Goal: Task Accomplishment & Management: Use online tool/utility

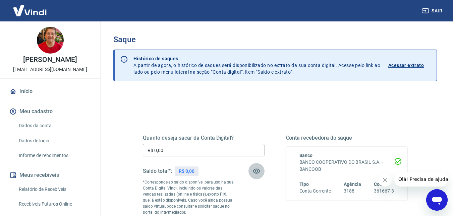
click at [257, 172] on icon "button" at bounding box center [257, 171] width 8 height 8
click at [257, 172] on icon "button" at bounding box center [256, 171] width 7 height 6
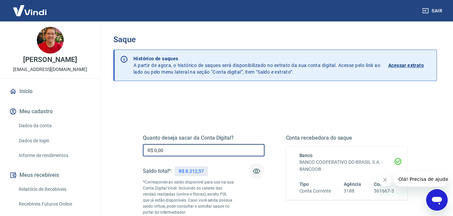
click at [167, 151] on input "R$ 0,00" at bounding box center [204, 150] width 122 height 12
type input "R$ 8.000,00"
click at [391, 37] on h3 "Saque" at bounding box center [275, 39] width 324 height 9
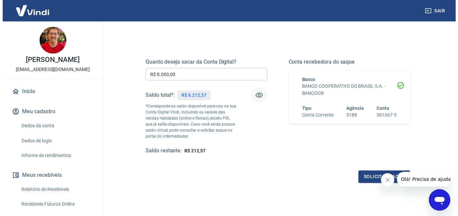
scroll to position [121, 0]
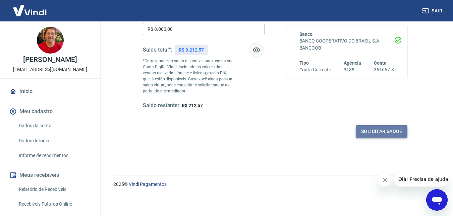
click at [389, 133] on button "Solicitar saque" at bounding box center [382, 131] width 52 height 12
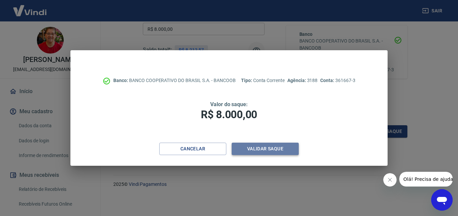
click at [281, 151] on button "Validar saque" at bounding box center [265, 149] width 67 height 12
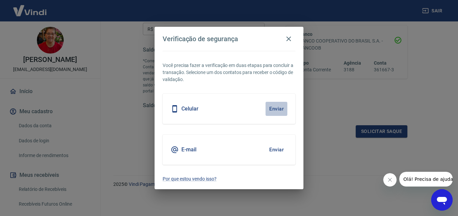
click at [280, 107] on button "Enviar" at bounding box center [277, 109] width 22 height 14
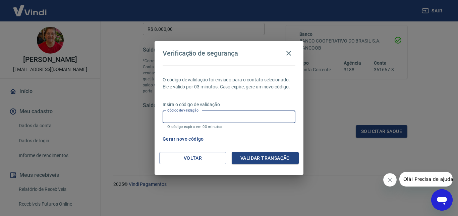
click at [223, 120] on input "Código de validação" at bounding box center [229, 117] width 133 height 12
type input "254978"
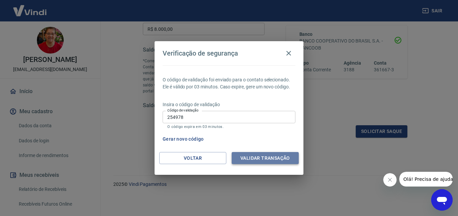
click at [269, 153] on button "Validar transação" at bounding box center [265, 158] width 67 height 12
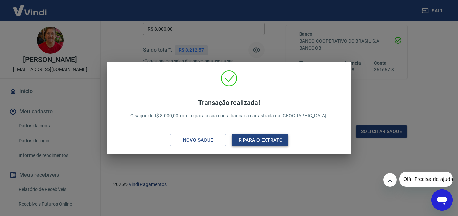
click at [272, 142] on button "Ir para o extrato" at bounding box center [260, 140] width 57 height 12
